Goal: Task Accomplishment & Management: Manage account settings

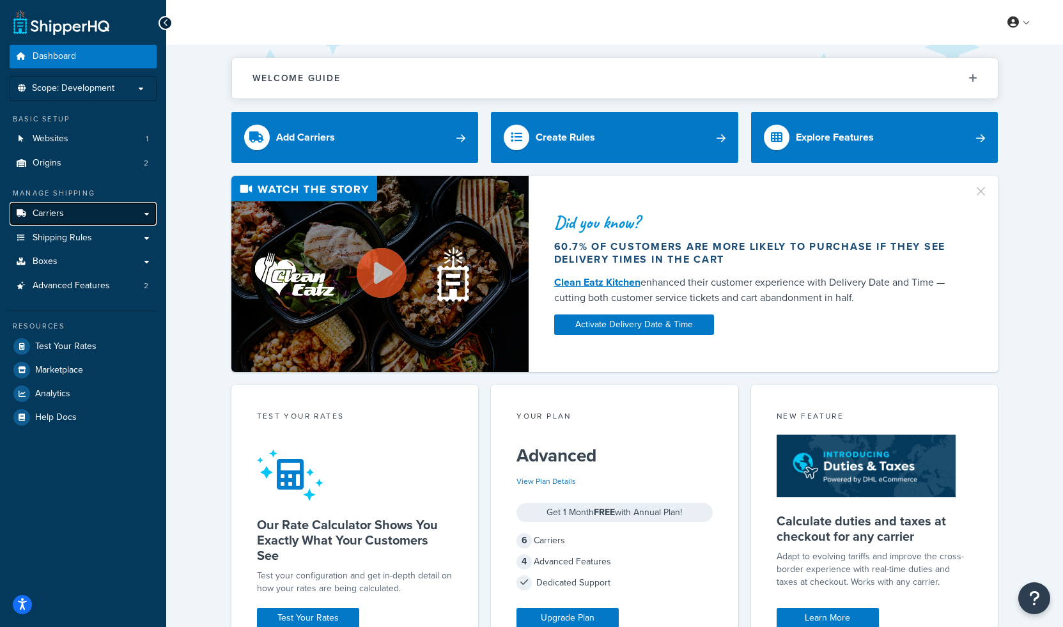
click at [61, 213] on span "Carriers" at bounding box center [48, 213] width 31 height 11
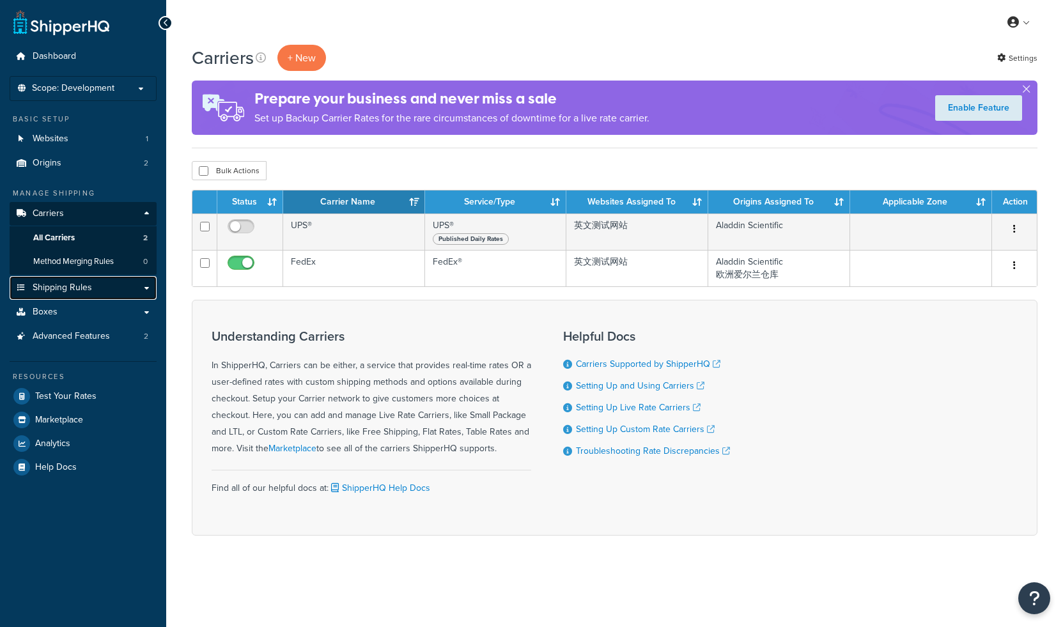
click at [105, 289] on link "Shipping Rules" at bounding box center [83, 288] width 147 height 24
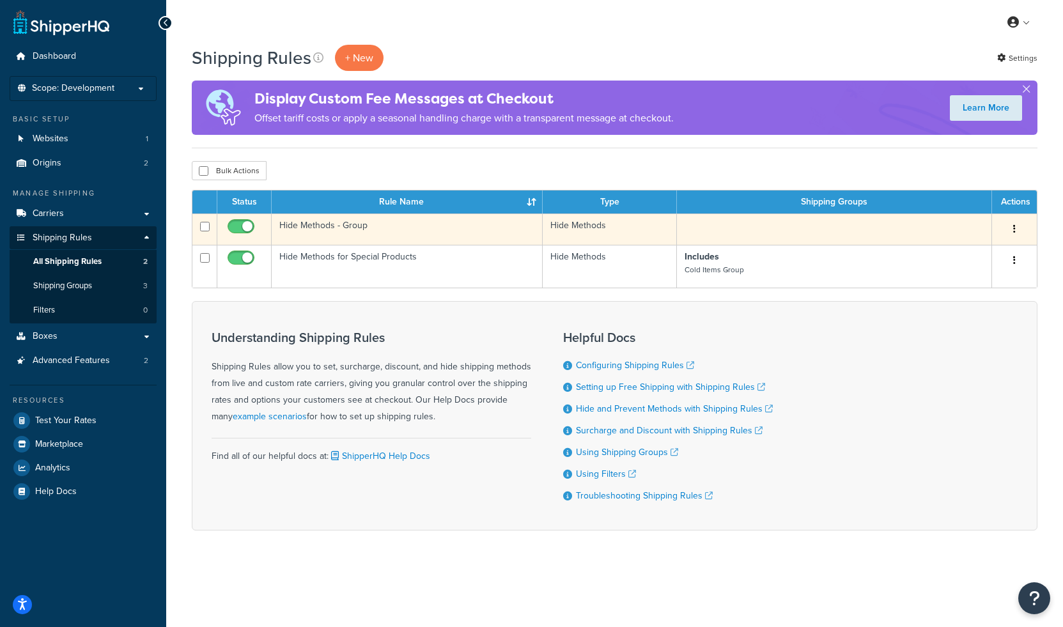
click at [243, 227] on input "checkbox" at bounding box center [242, 230] width 35 height 16
checkbox input "false"
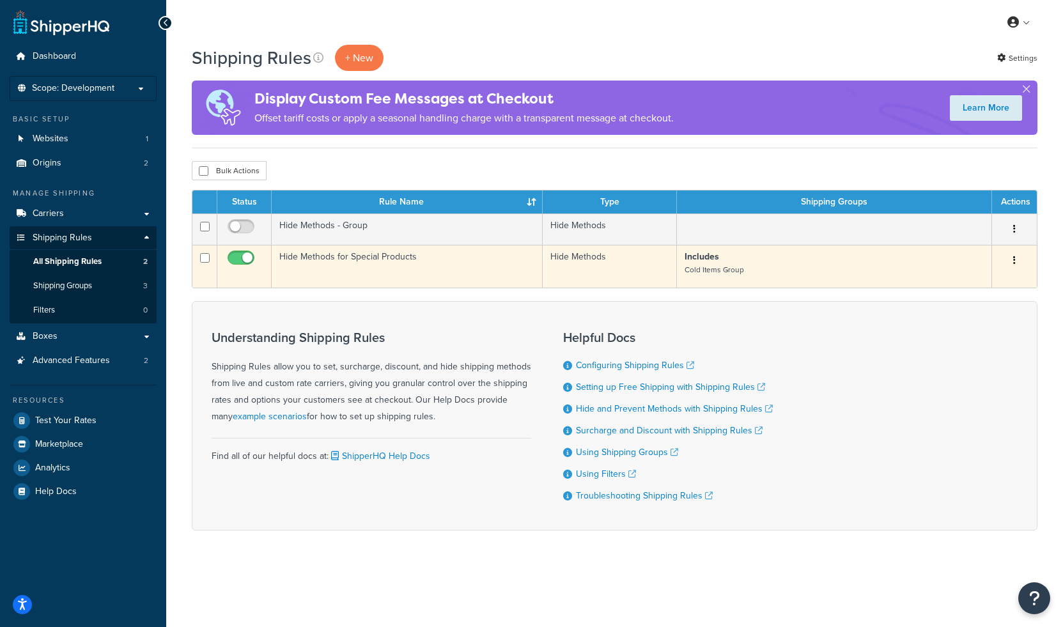
click at [237, 256] on input "checkbox" at bounding box center [242, 261] width 35 height 16
checkbox input "false"
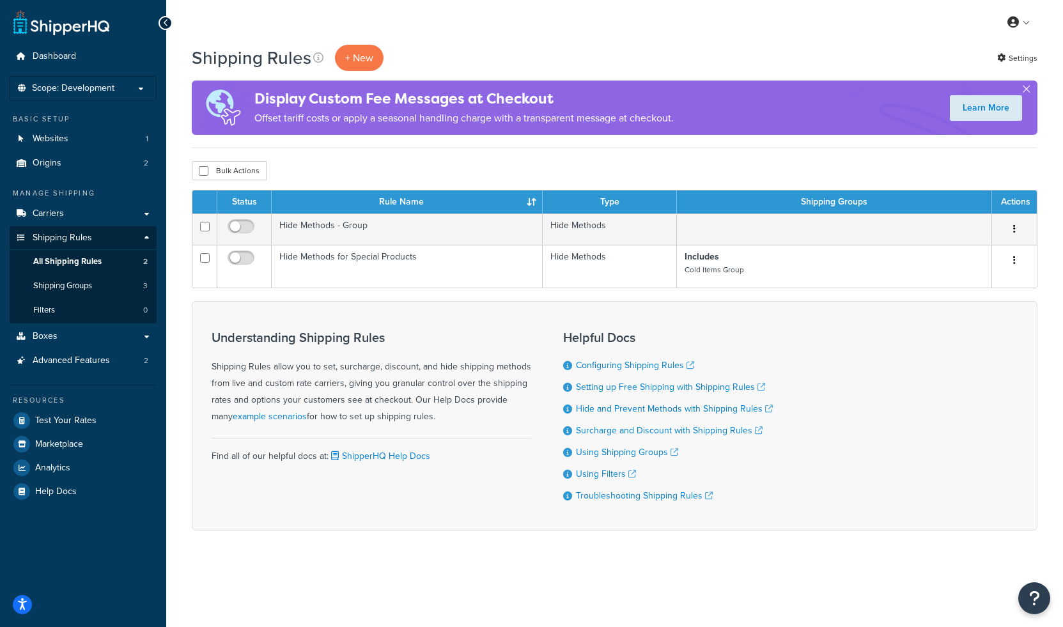
click at [458, 290] on form "Status Rule Name Type Shipping Groups Actions Hide Methods - Group Hide Methods…" at bounding box center [614, 360] width 845 height 341
click at [440, 302] on div "Understanding Shipping Rules Shipping Rules allow you to set, surcharge, discou…" at bounding box center [614, 415] width 845 height 229
click at [571, 66] on div "Shipping Rules + New Settings" at bounding box center [614, 58] width 845 height 26
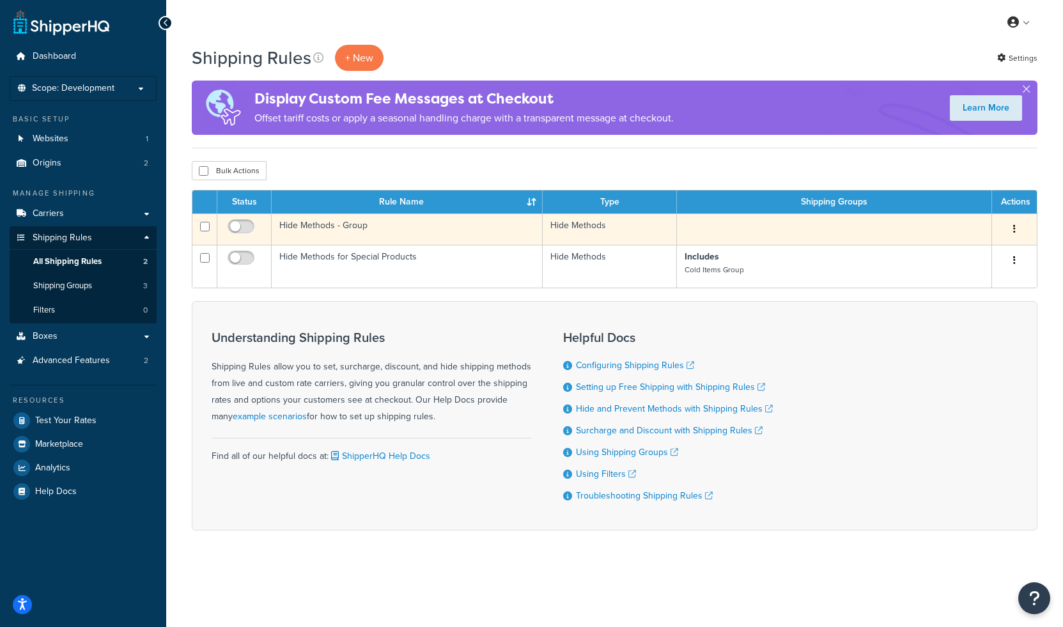
click at [335, 228] on td "Hide Methods - Group" at bounding box center [407, 228] width 271 height 31
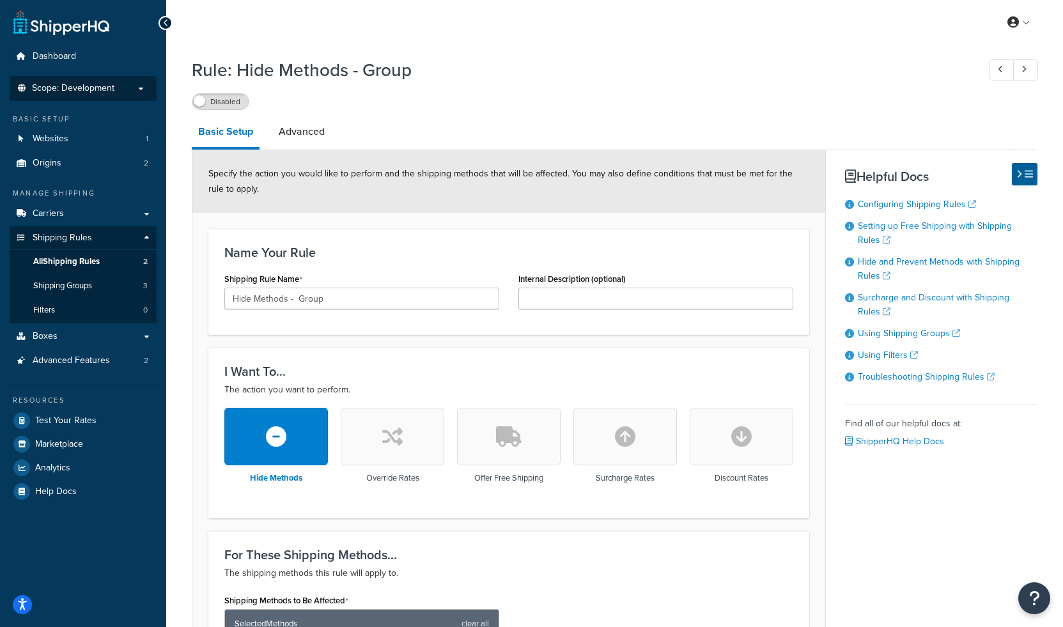
click at [128, 95] on li "Scope: Development" at bounding box center [83, 88] width 147 height 25
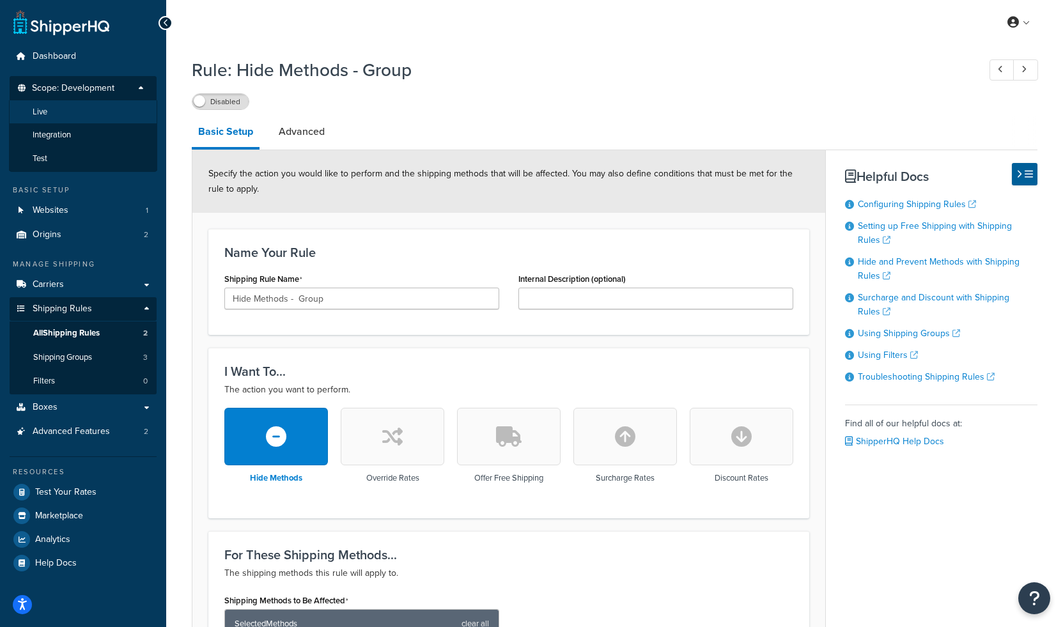
click at [82, 114] on li "Live" at bounding box center [83, 112] width 148 height 24
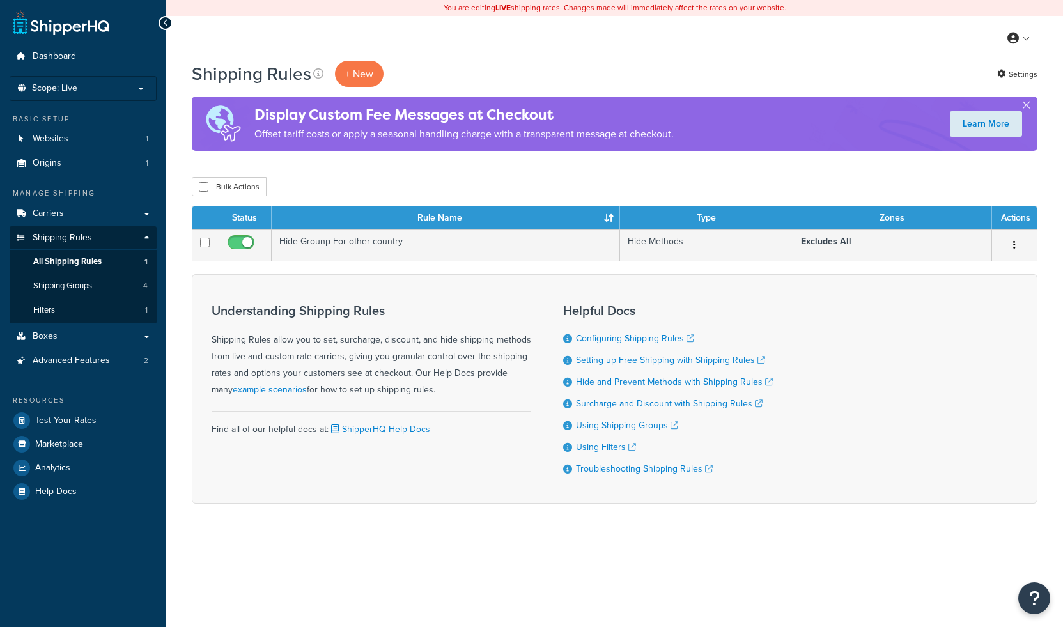
click at [335, 275] on div "Understanding Shipping Rules Shipping Rules allow you to set, surcharge, discou…" at bounding box center [614, 388] width 845 height 229
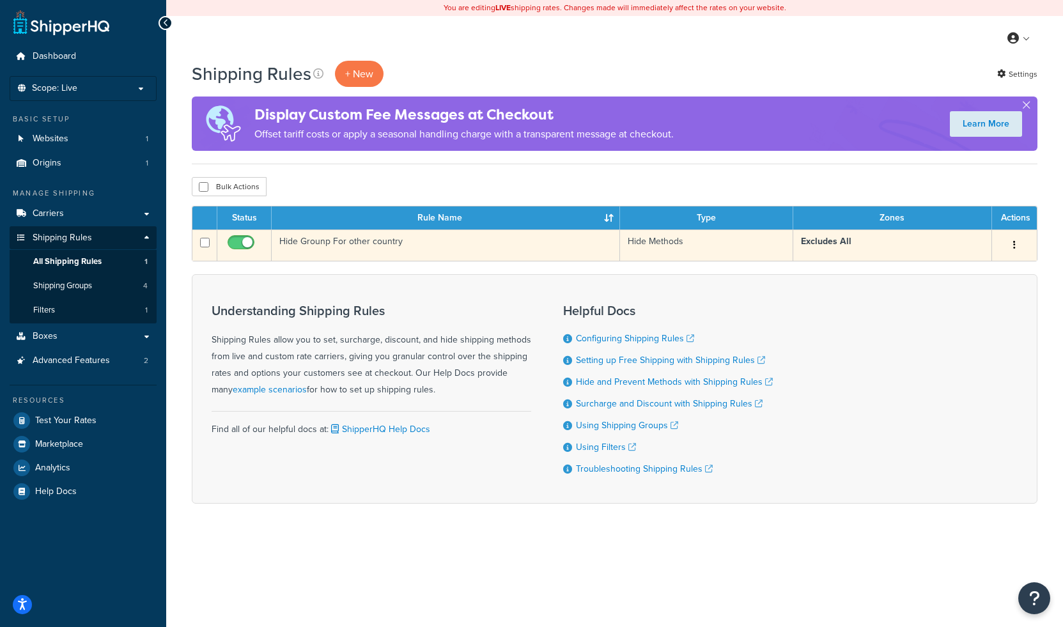
click at [820, 246] on strong "Excludes All" at bounding box center [826, 241] width 50 height 13
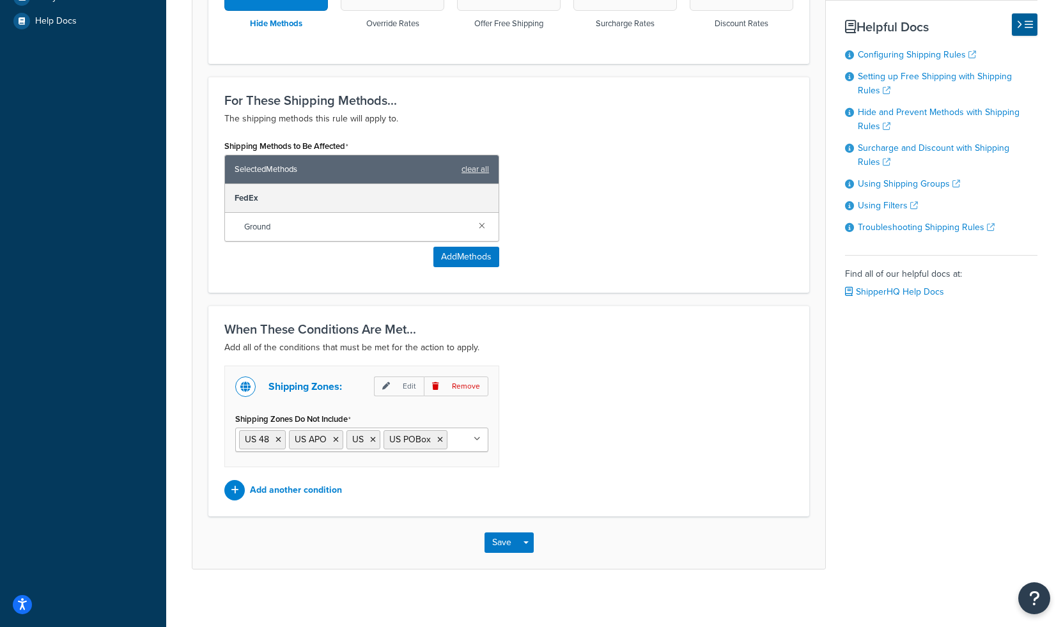
scroll to position [477, 0]
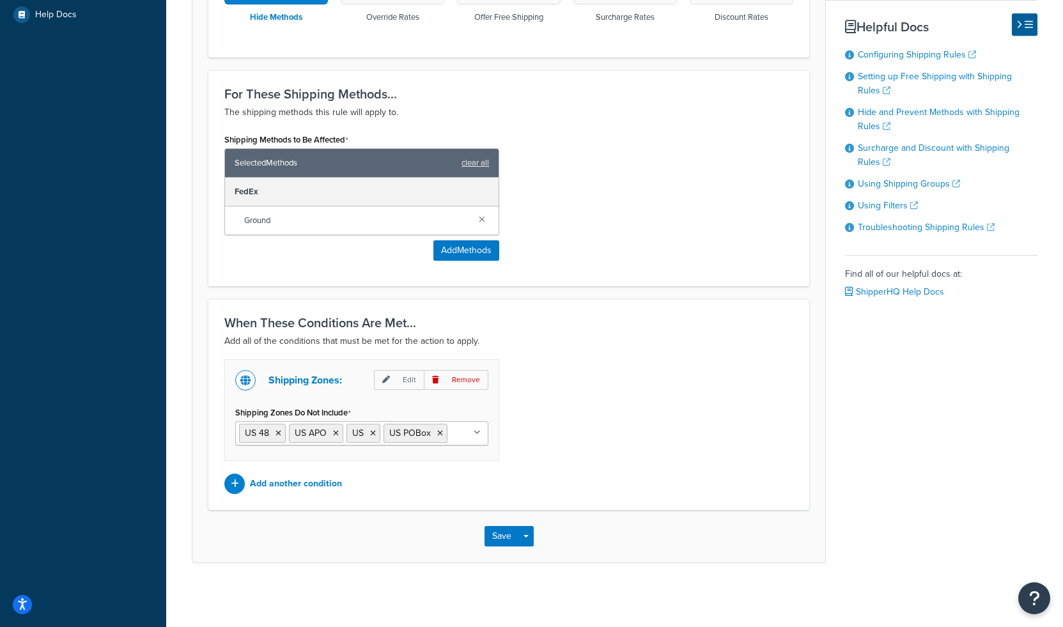
click at [473, 434] on ul "US 48 US APO US US POBox" at bounding box center [361, 433] width 253 height 24
click at [550, 449] on div "Shipping Zones: Edit Remove Shipping Zones Do Not Include US 48 US APO [GEOGRAP…" at bounding box center [509, 426] width 588 height 135
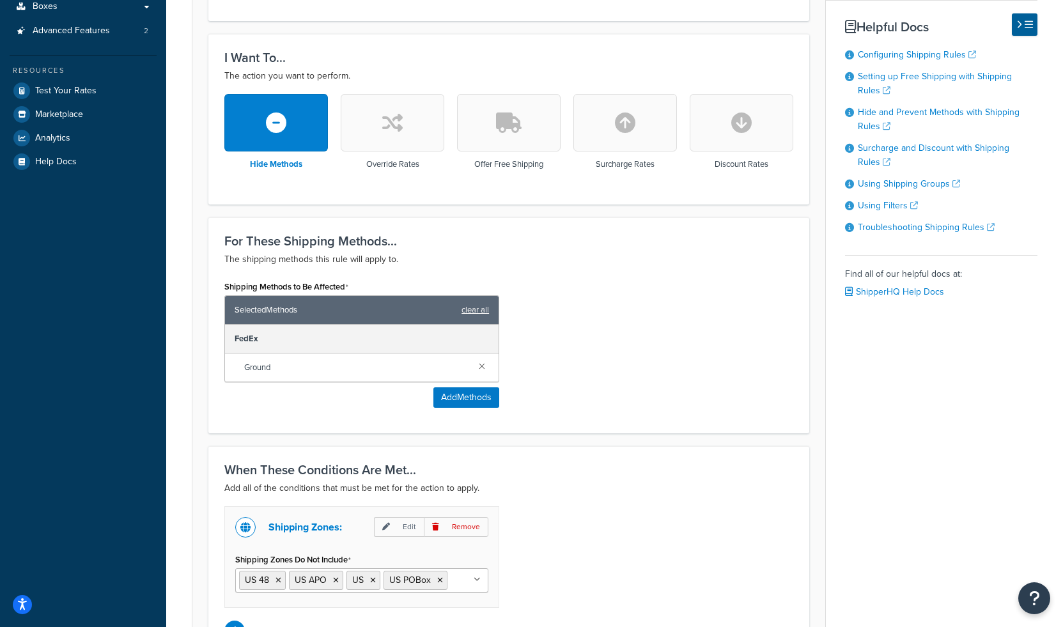
scroll to position [0, 0]
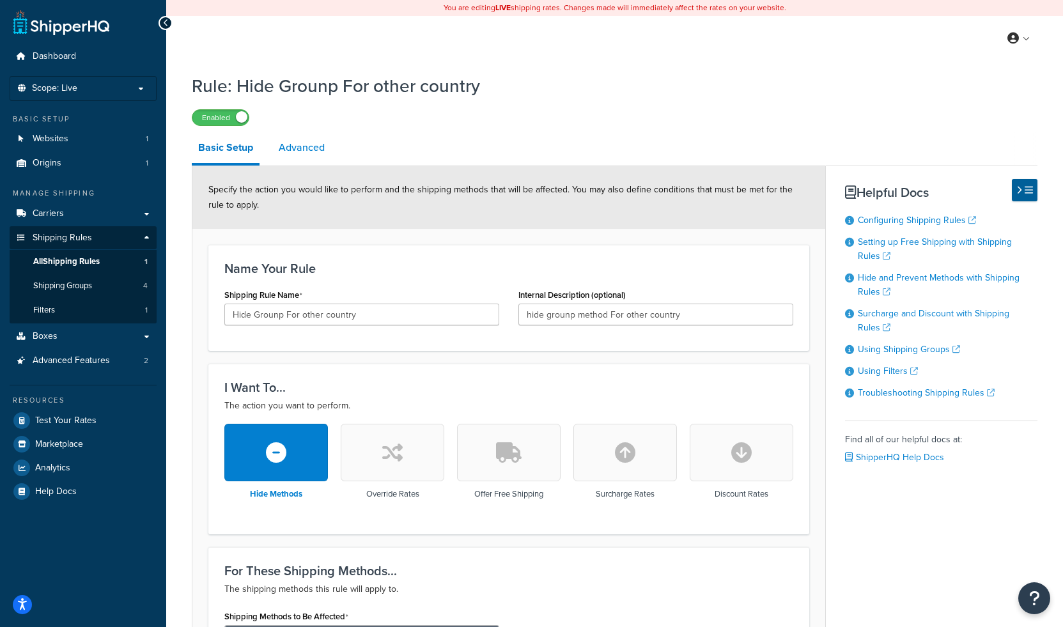
click at [296, 148] on link "Advanced" at bounding box center [301, 147] width 59 height 31
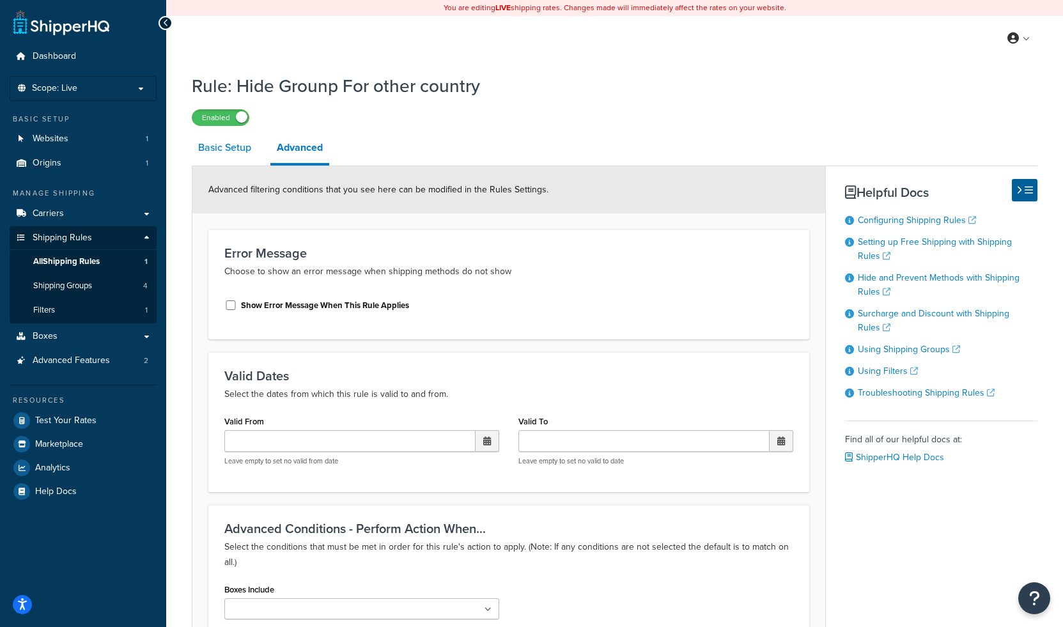
click at [231, 153] on link "Basic Setup" at bounding box center [225, 147] width 66 height 31
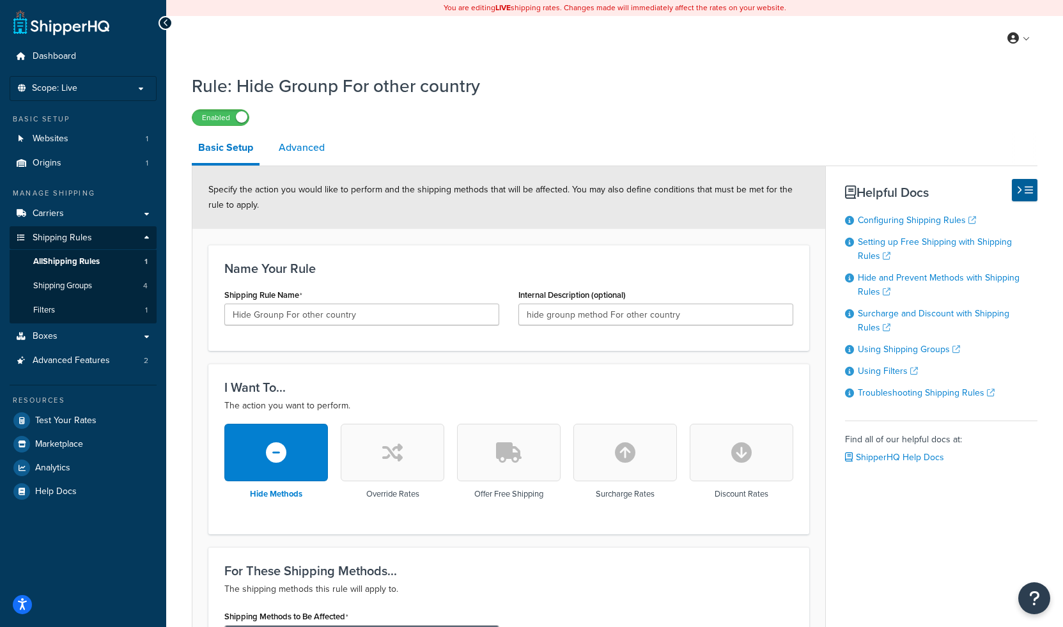
click at [284, 157] on link "Advanced" at bounding box center [301, 147] width 59 height 31
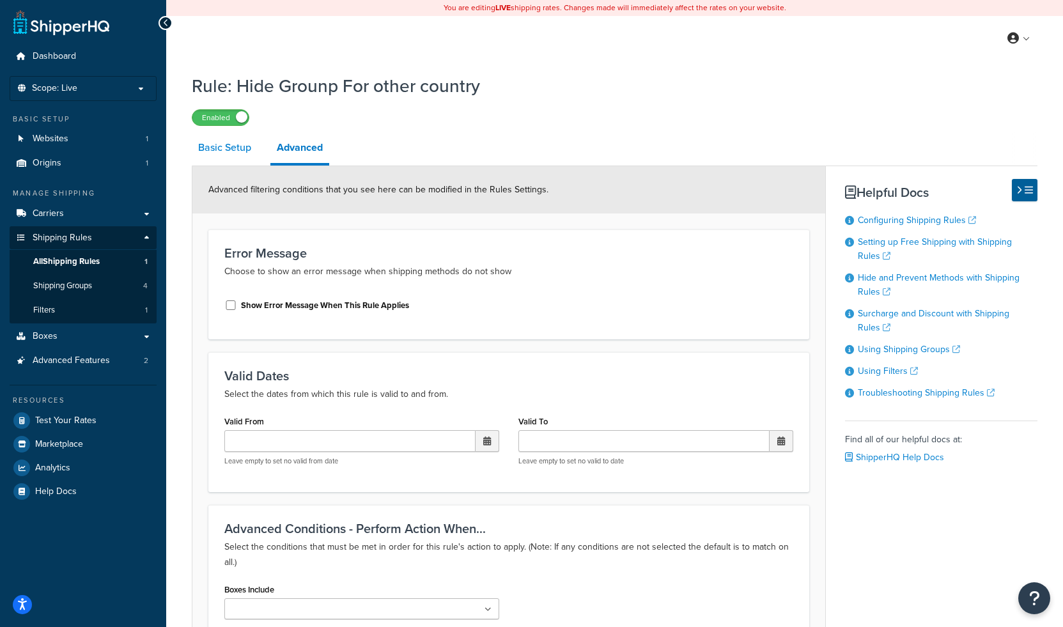
click at [231, 146] on link "Basic Setup" at bounding box center [225, 147] width 66 height 31
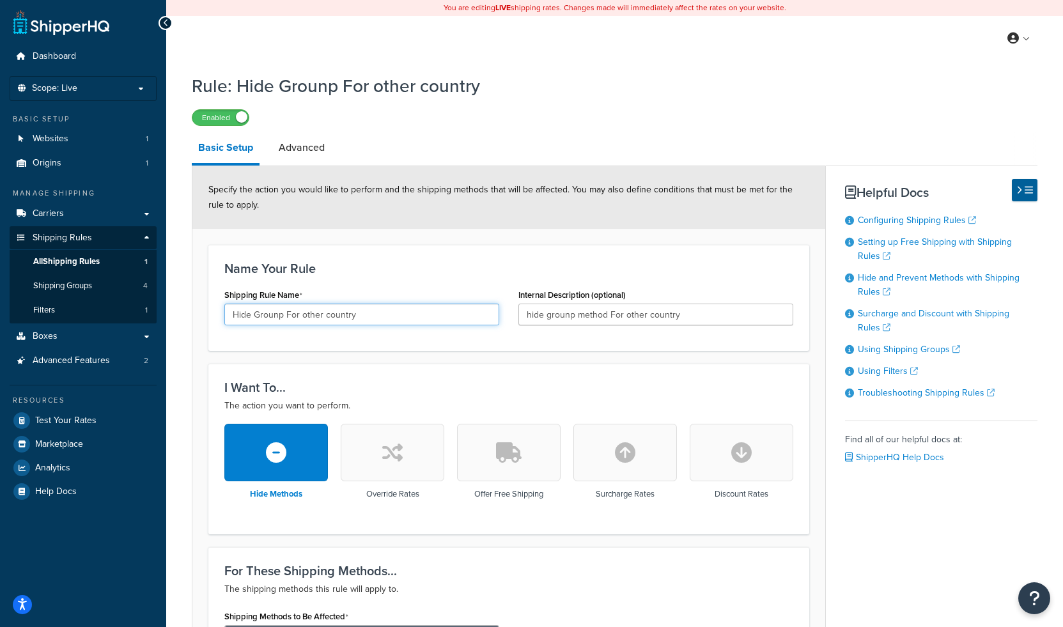
click at [397, 321] on input "Hide Grounp For other country" at bounding box center [361, 315] width 275 height 22
click at [305, 314] on input "Hide Grounp For other countries" at bounding box center [361, 315] width 275 height 22
type input "Hide Grounp For Other countries"
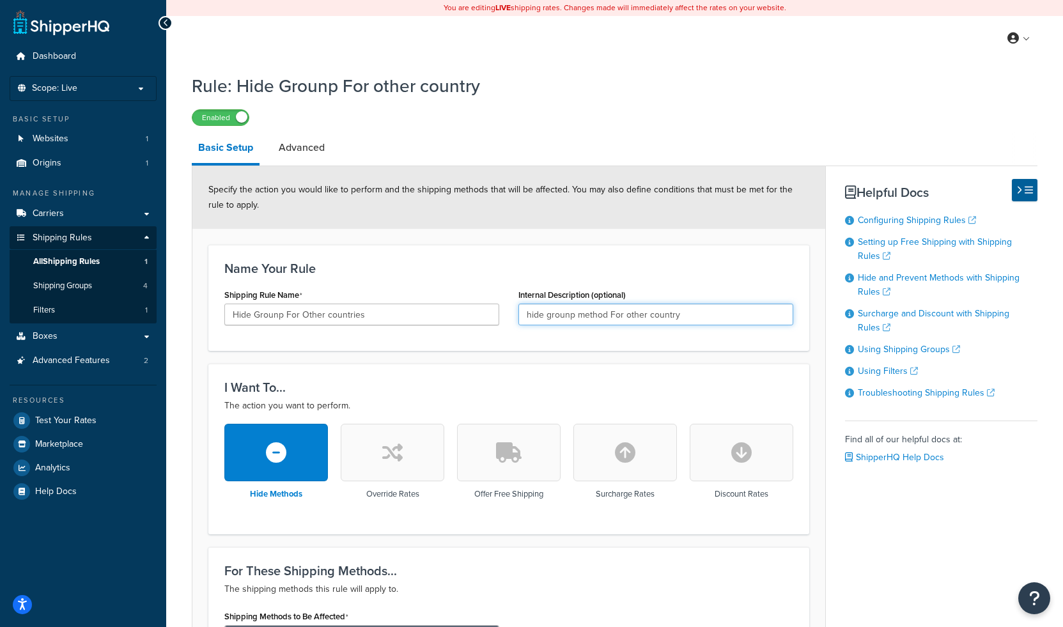
click at [555, 311] on input "hide grounp method For other country" at bounding box center [655, 315] width 275 height 22
paste input "Hide Grounp For Other countries"
type input "Hide Grounp For Other countries"
click at [527, 355] on form "Specify the action you would like to perform and the shipping methods that will…" at bounding box center [508, 602] width 633 height 872
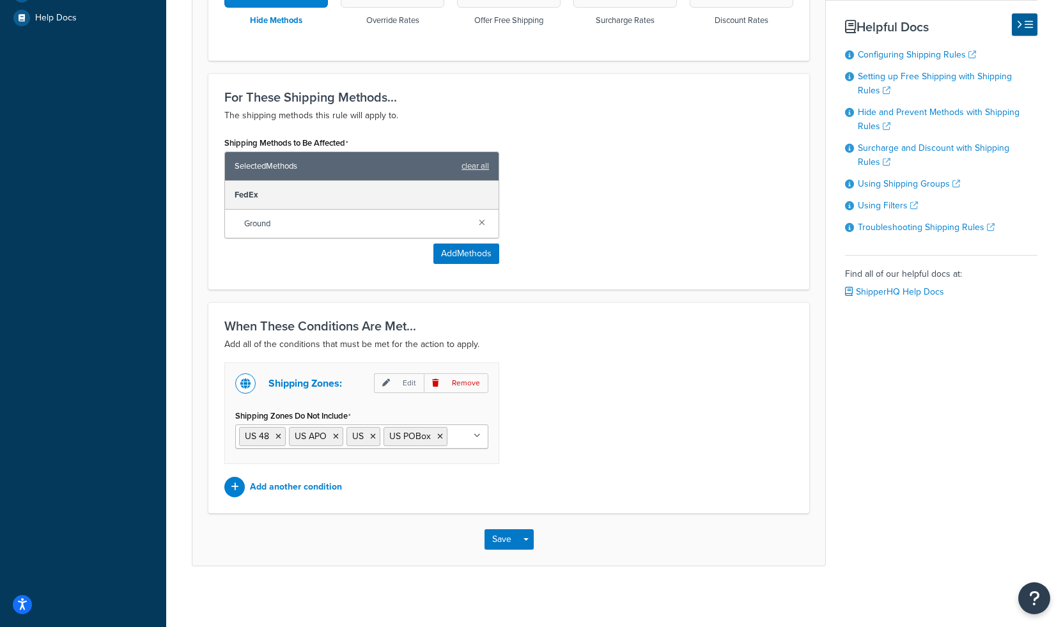
scroll to position [477, 0]
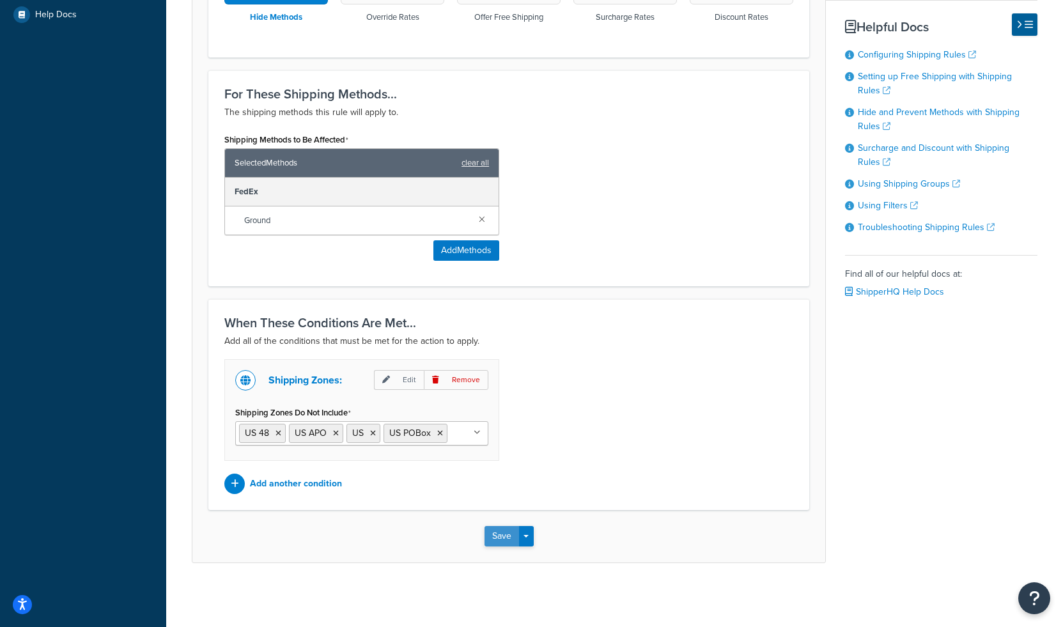
click at [501, 532] on button "Save" at bounding box center [501, 536] width 35 height 20
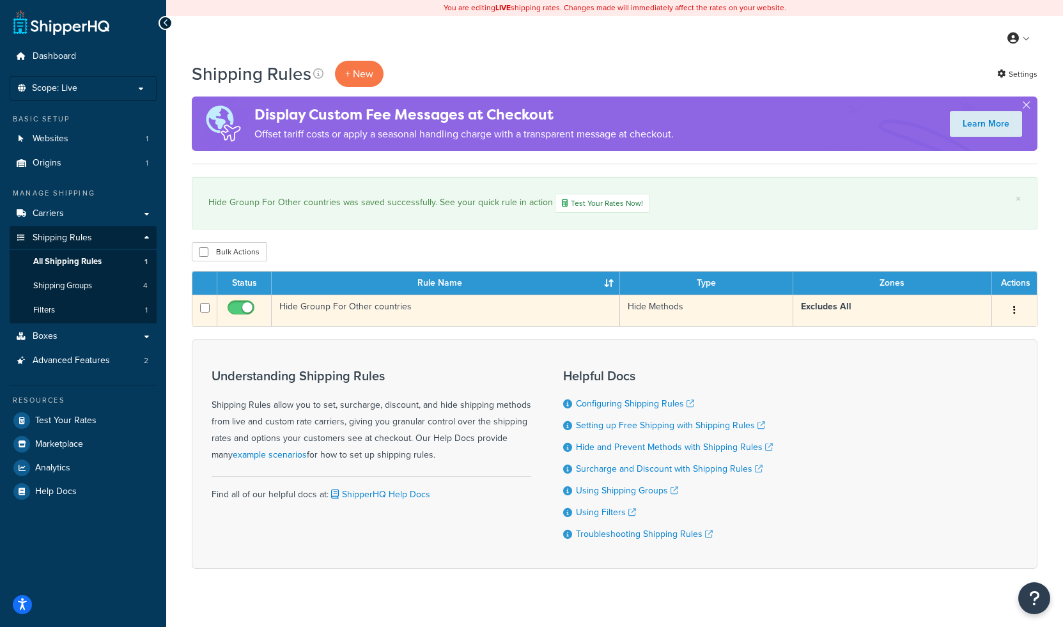
click at [1013, 311] on icon "button" at bounding box center [1014, 309] width 3 height 9
click at [966, 332] on link "Edit" at bounding box center [971, 334] width 101 height 26
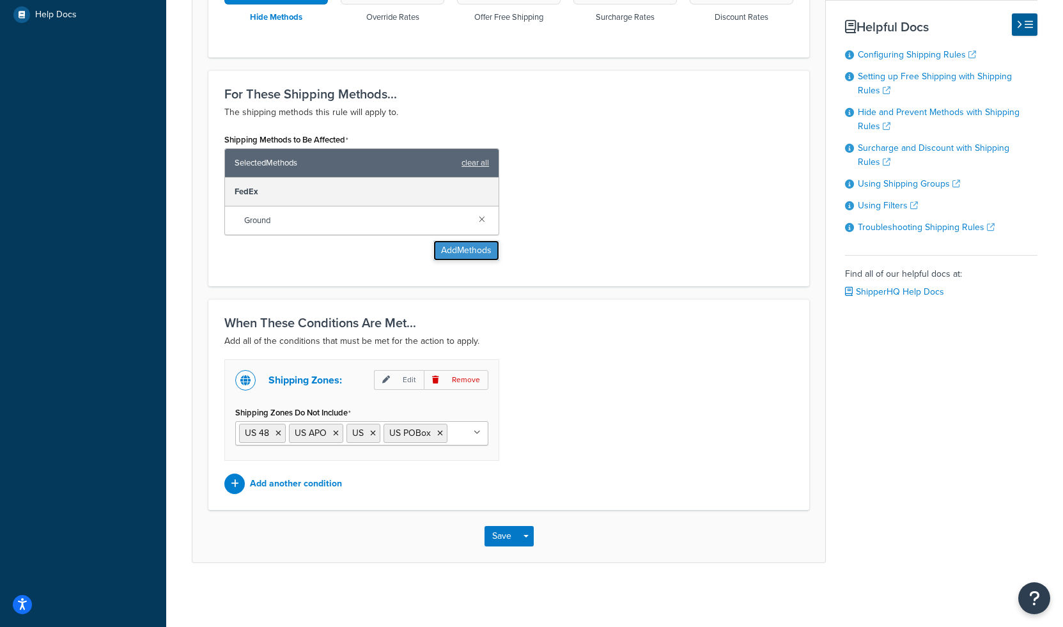
click at [456, 248] on button "Add Methods" at bounding box center [466, 250] width 66 height 20
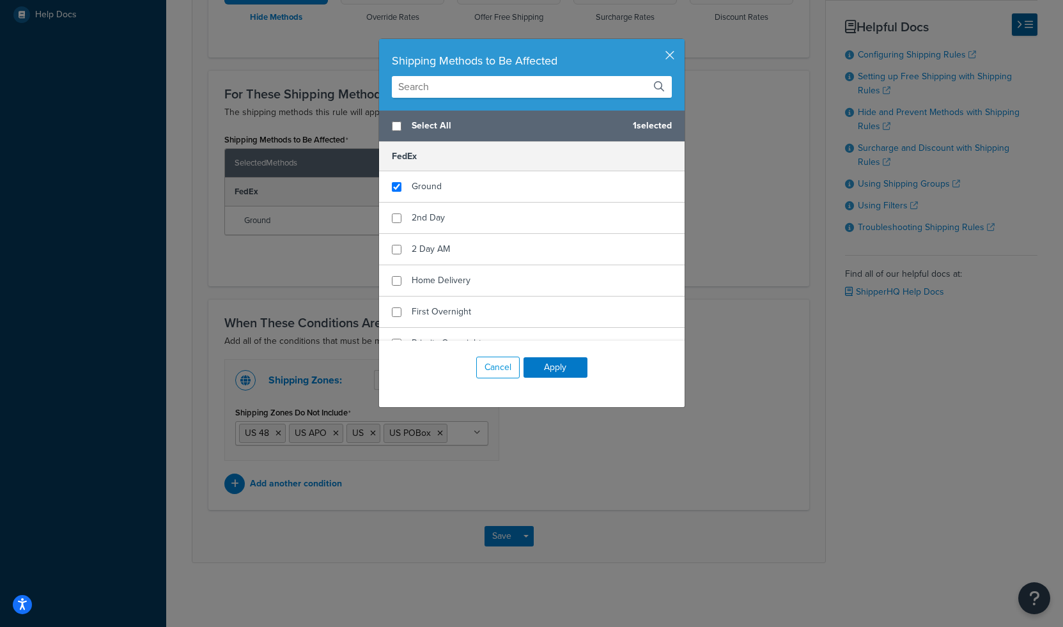
click at [461, 86] on input "text" at bounding box center [532, 87] width 280 height 22
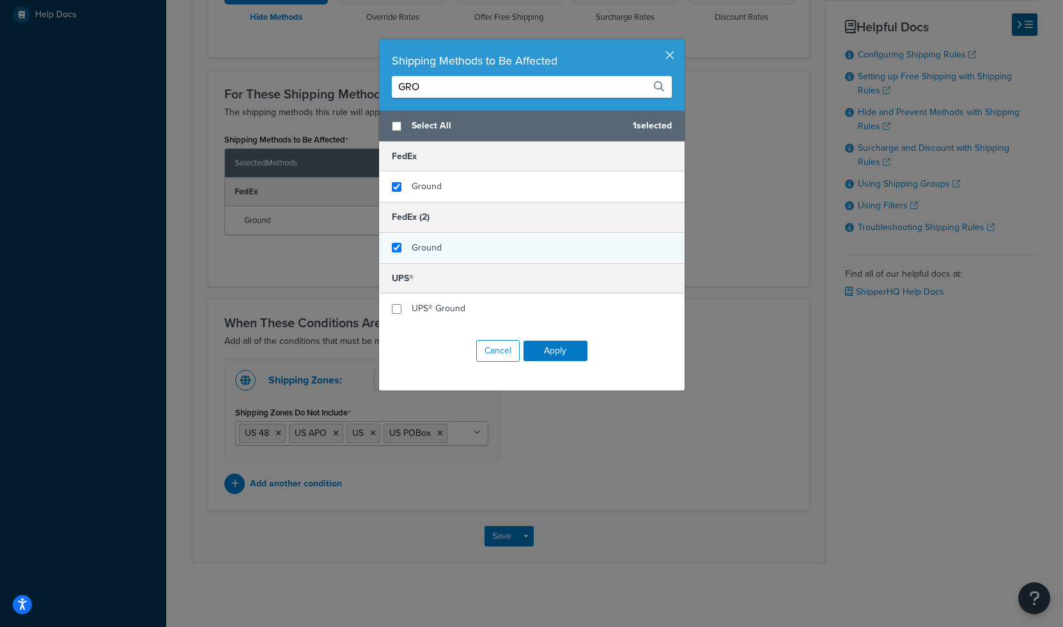
type input "GRO"
click at [397, 246] on input "checkbox" at bounding box center [397, 248] width 10 height 10
checkbox input "true"
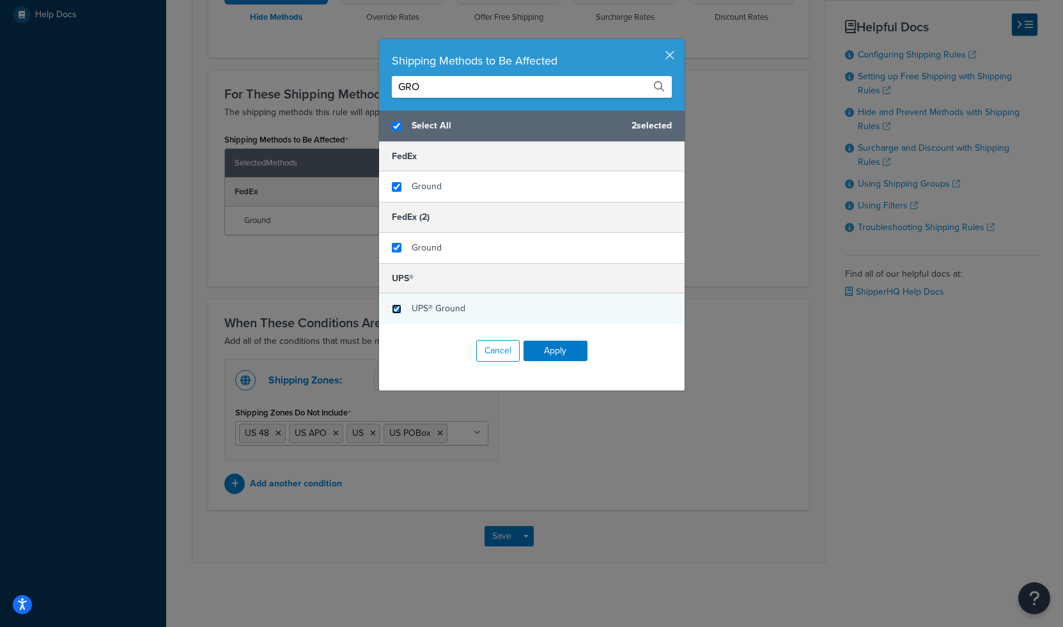
checkbox input "true"
click at [397, 306] on input "checkbox" at bounding box center [397, 309] width 10 height 10
checkbox input "true"
click at [559, 354] on button "Apply" at bounding box center [555, 351] width 64 height 20
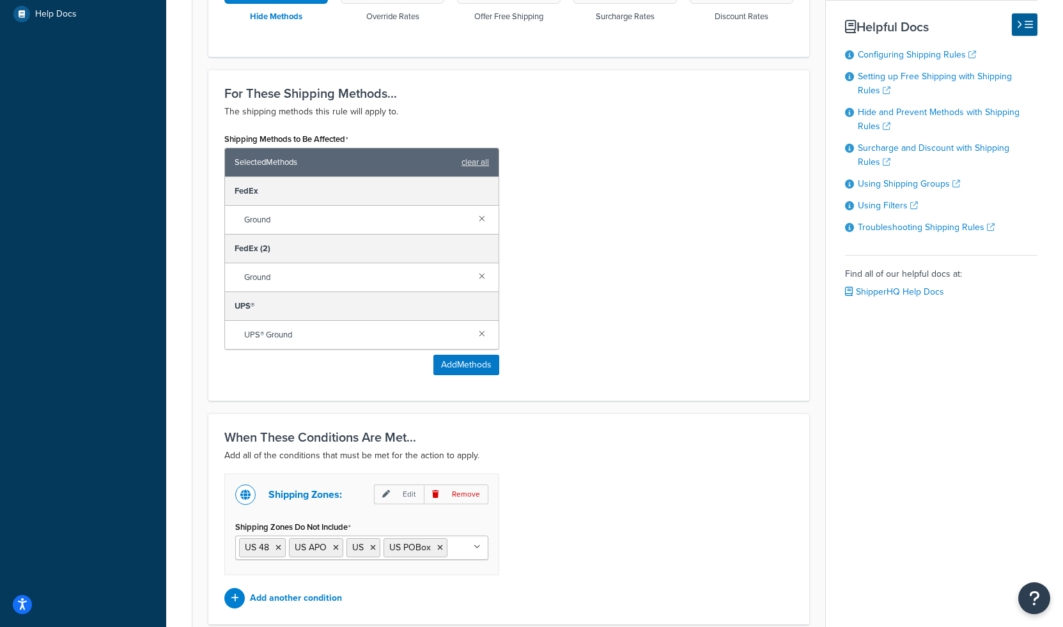
click at [255, 247] on div "FedEx (2)" at bounding box center [361, 249] width 273 height 29
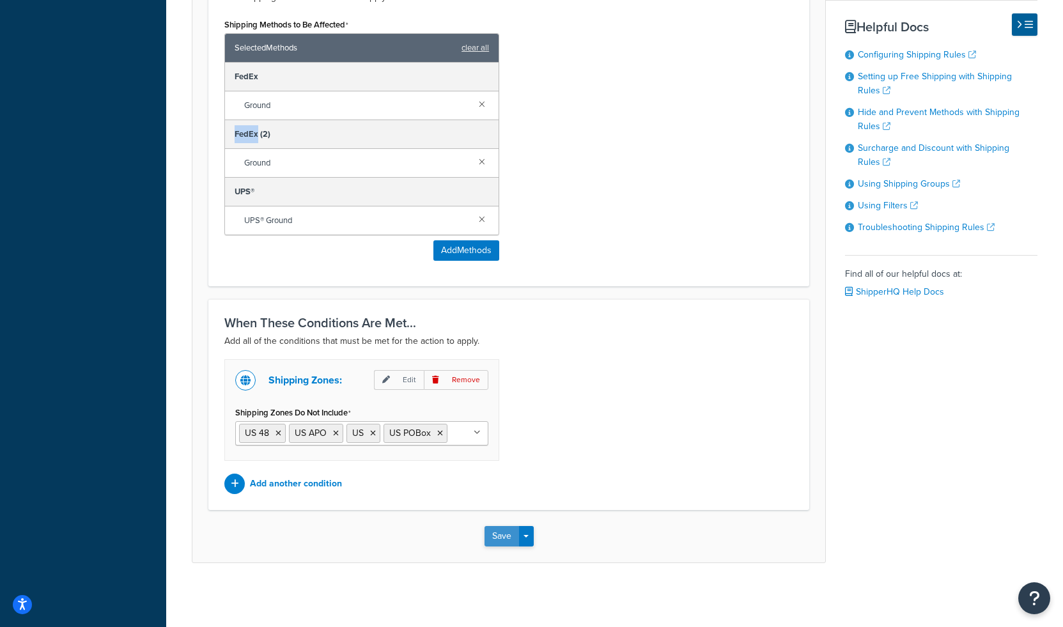
click at [510, 542] on button "Save" at bounding box center [501, 536] width 35 height 20
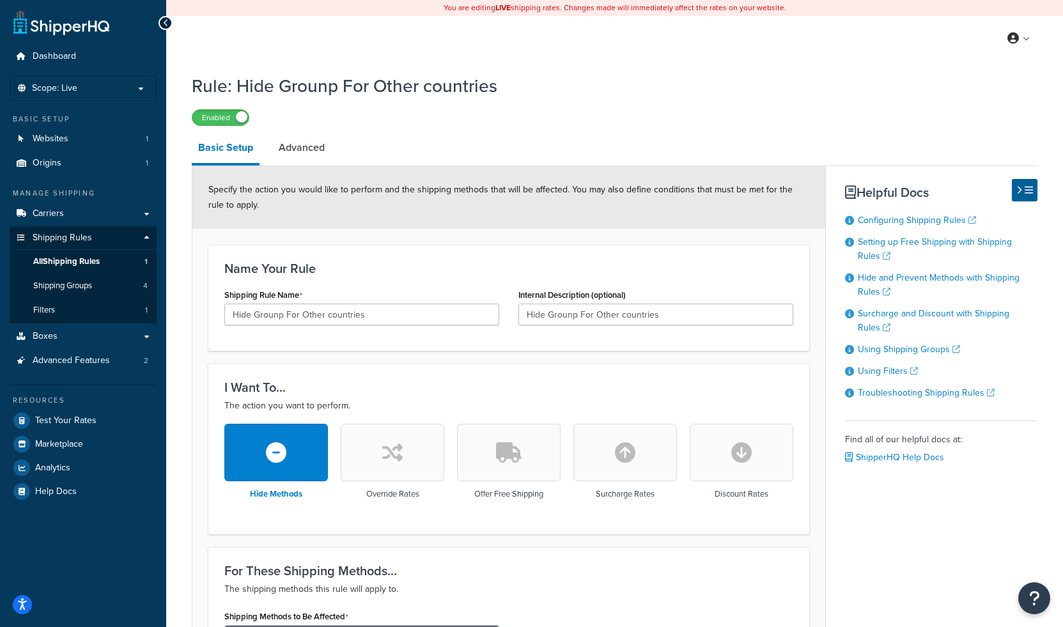
click at [545, 126] on div "Enabled" at bounding box center [614, 117] width 845 height 18
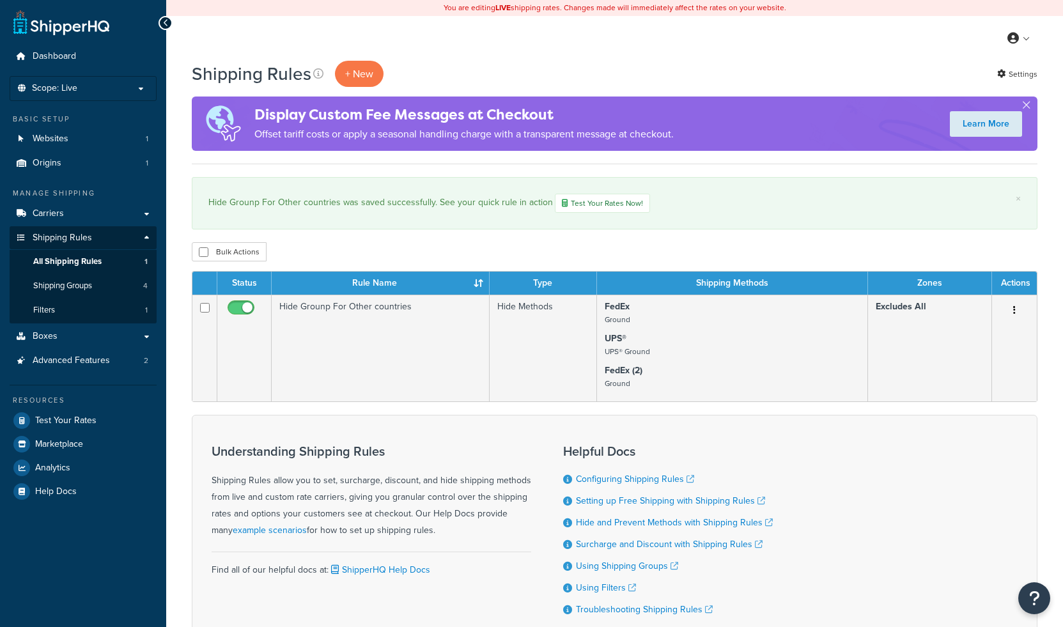
click at [486, 212] on div "Hide Grounp For Other countries was saved successfully. See your quick rule in …" at bounding box center [614, 203] width 812 height 19
click at [473, 466] on div "Understanding Shipping Rules Shipping Rules allow you to set, surcharge, discou…" at bounding box center [371, 491] width 319 height 95
click at [360, 231] on div "Shipping Rules + New Settings Display Custom Fee Messages at Checkout Offset ta…" at bounding box center [614, 375] width 897 height 628
drag, startPoint x: 208, startPoint y: 203, endPoint x: 365, endPoint y: 206, distance: 157.2
click at [365, 204] on div "Hide Grounp For Other countries was saved successfully. See your quick rule in …" at bounding box center [614, 203] width 812 height 19
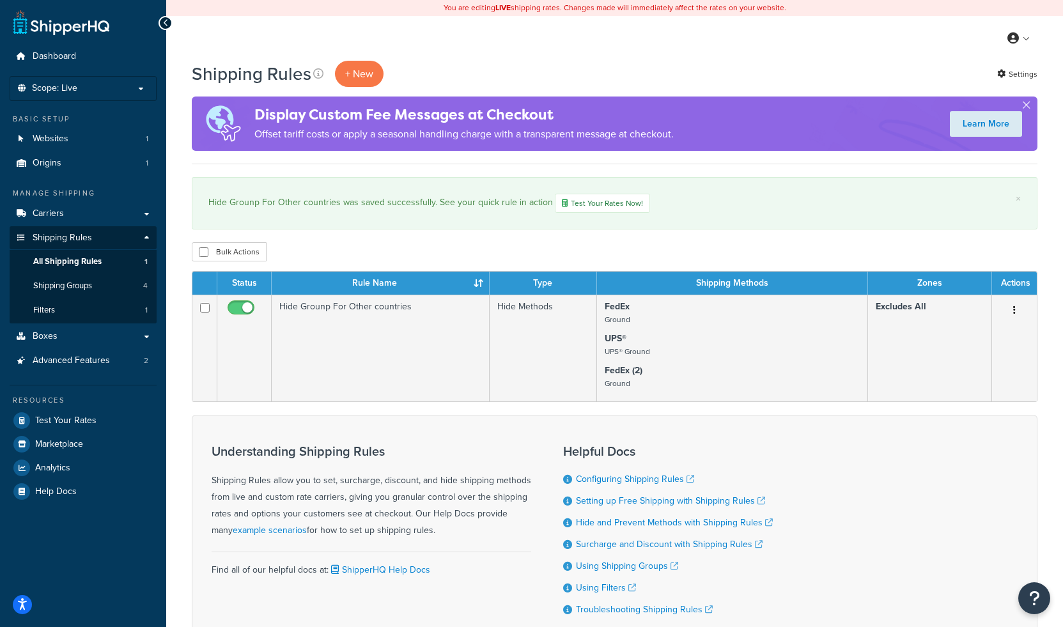
click at [373, 229] on div "× Hide Grounp For Other countries was saved successfully. See your quick rule i…" at bounding box center [614, 203] width 845 height 52
